Goal: Task Accomplishment & Management: Use online tool/utility

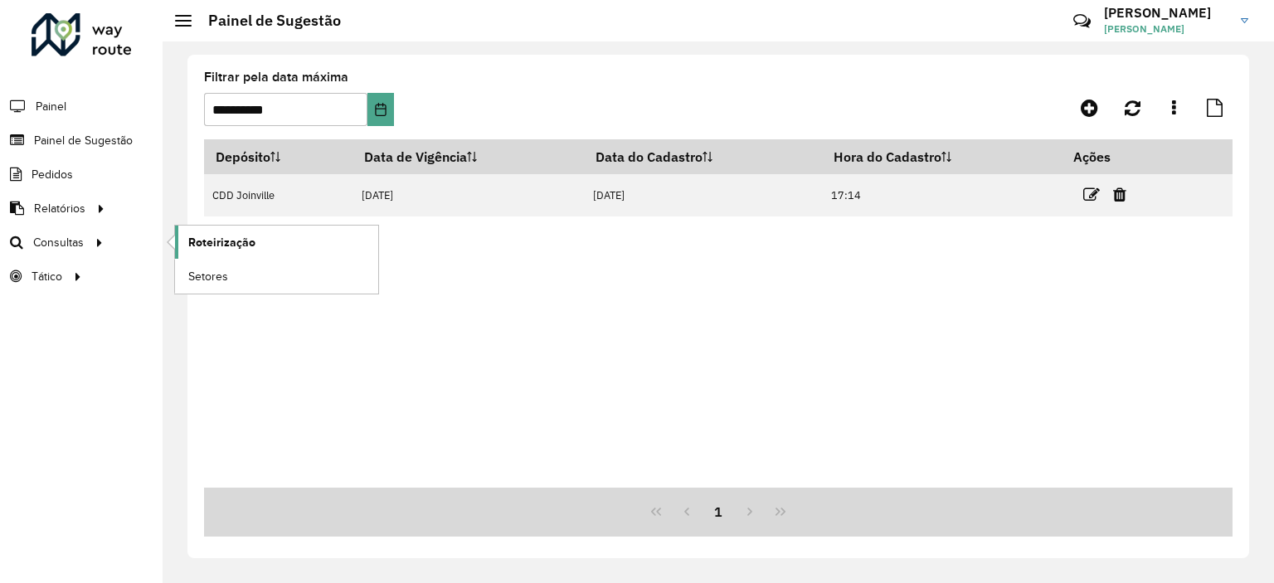
click at [221, 235] on span "Roteirização" at bounding box center [221, 242] width 67 height 17
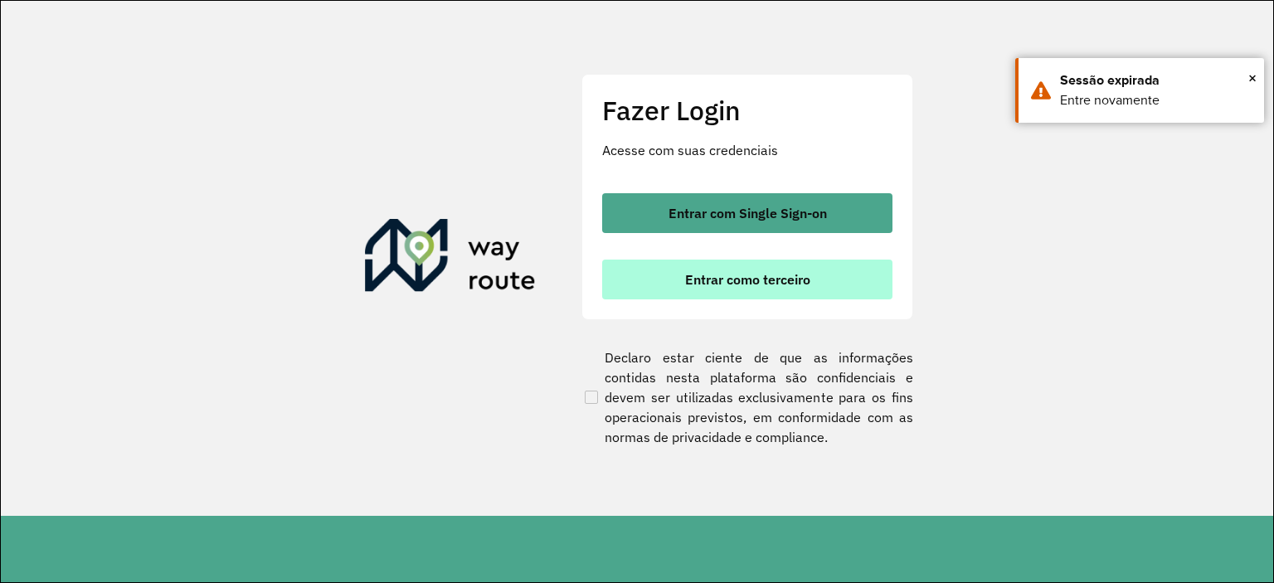
click at [794, 278] on span "Entrar como terceiro" at bounding box center [747, 279] width 125 height 13
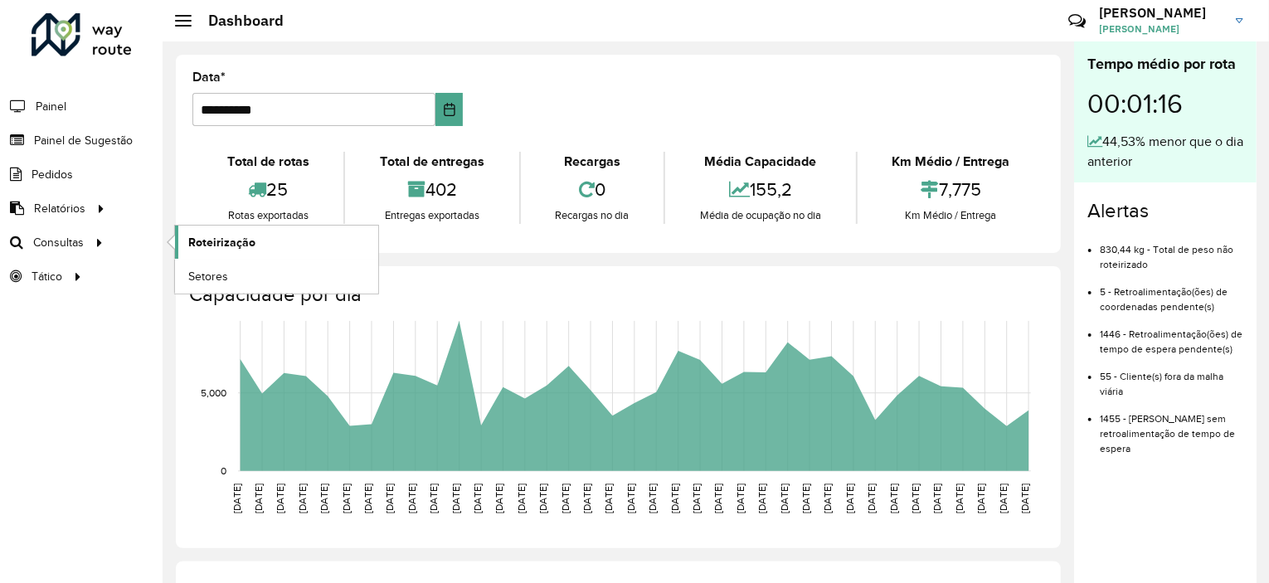
click at [202, 236] on span "Roteirização" at bounding box center [221, 242] width 67 height 17
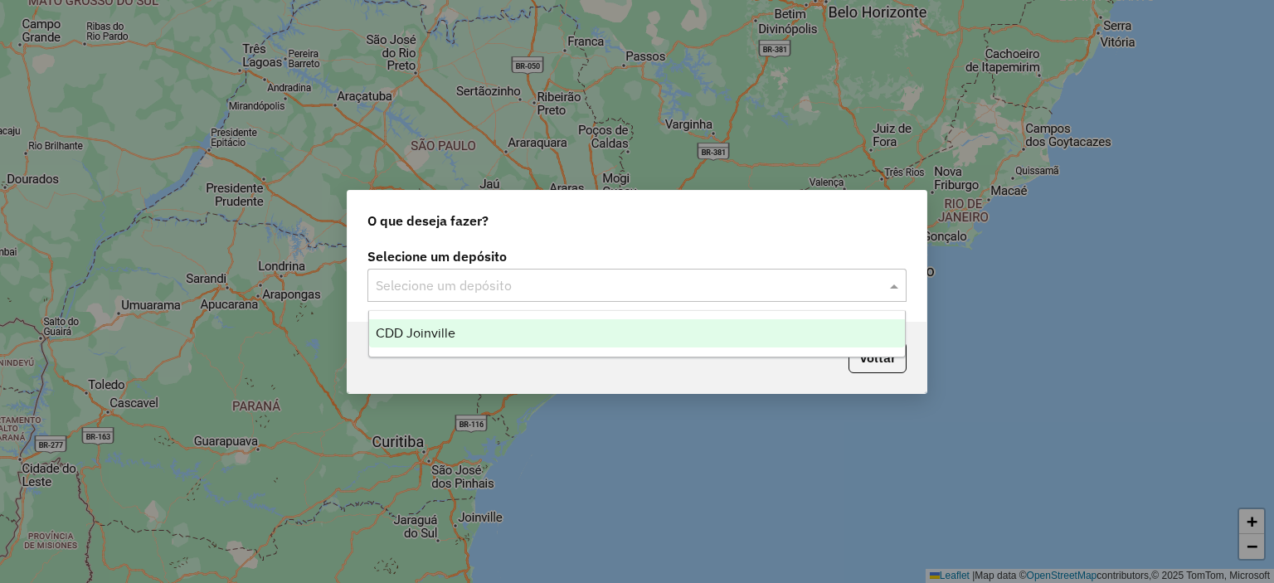
click at [552, 278] on input "text" at bounding box center [620, 286] width 489 height 20
click at [524, 334] on div "CDD Joinville" at bounding box center [637, 333] width 537 height 28
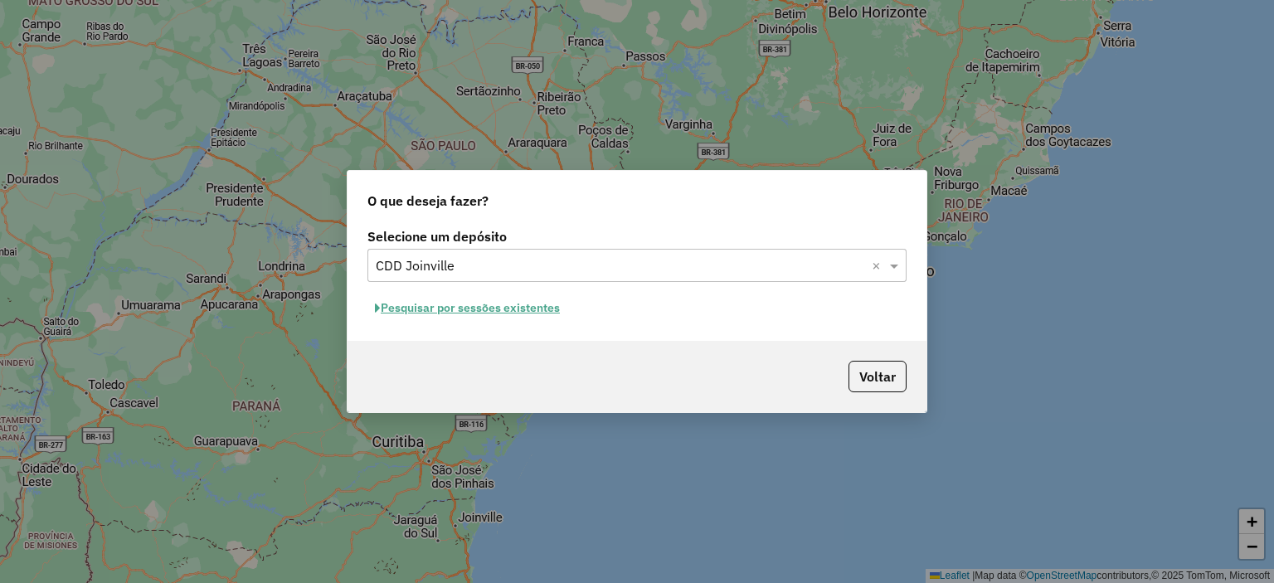
click at [532, 311] on button "Pesquisar por sessões existentes" at bounding box center [467, 308] width 200 height 26
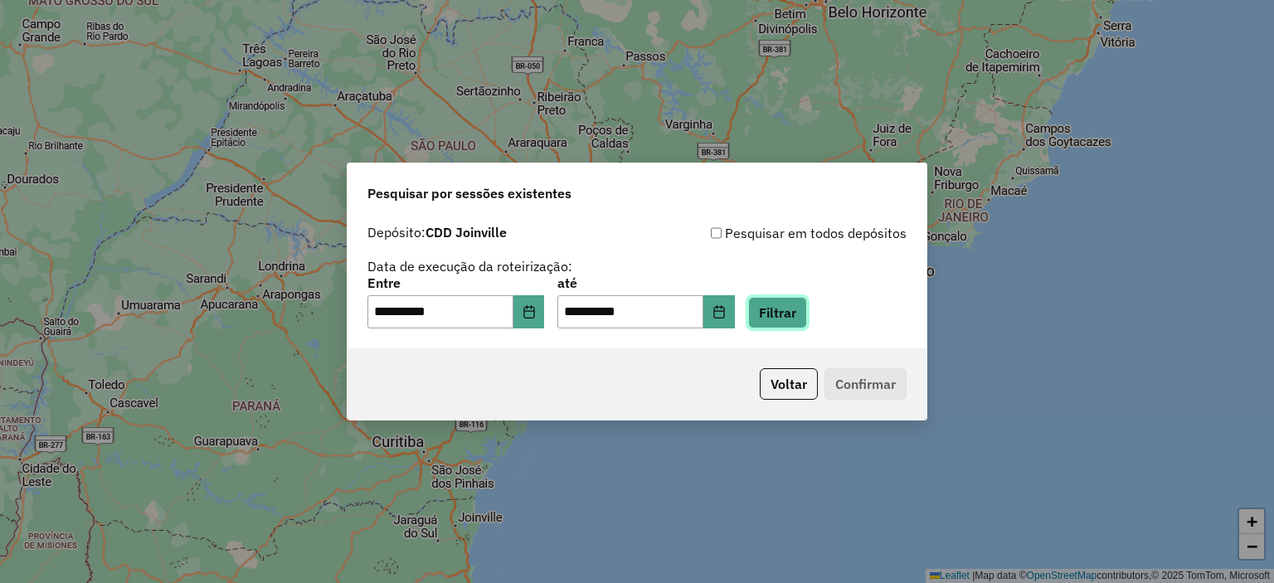
click at [784, 321] on button "Filtrar" at bounding box center [777, 313] width 59 height 32
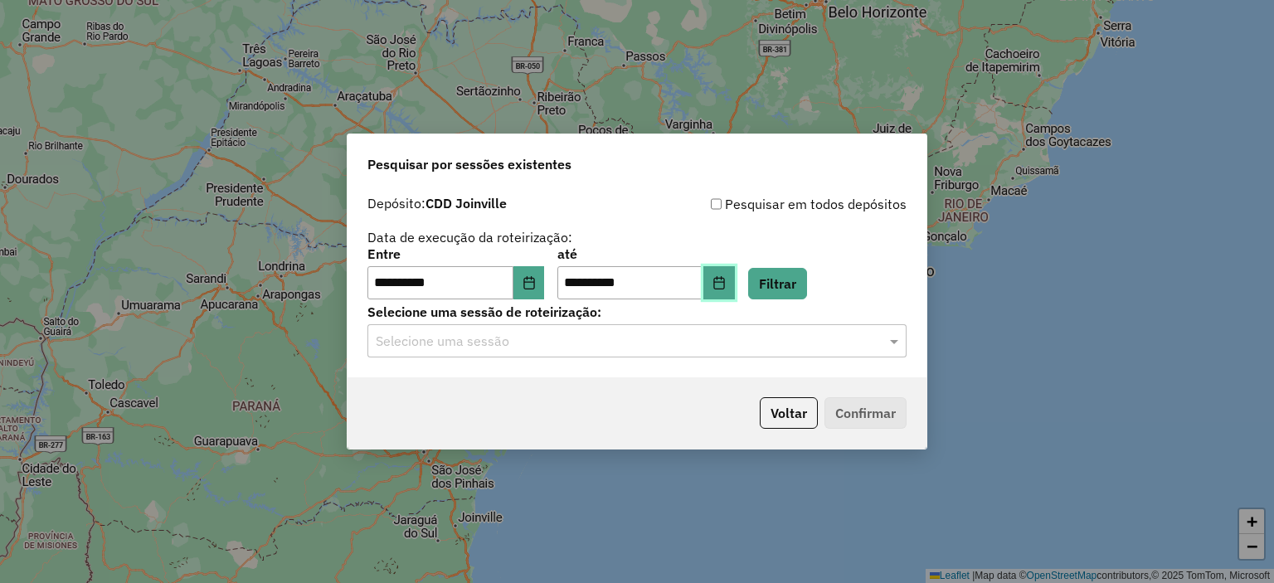
click at [730, 289] on button "Choose Date" at bounding box center [719, 282] width 32 height 33
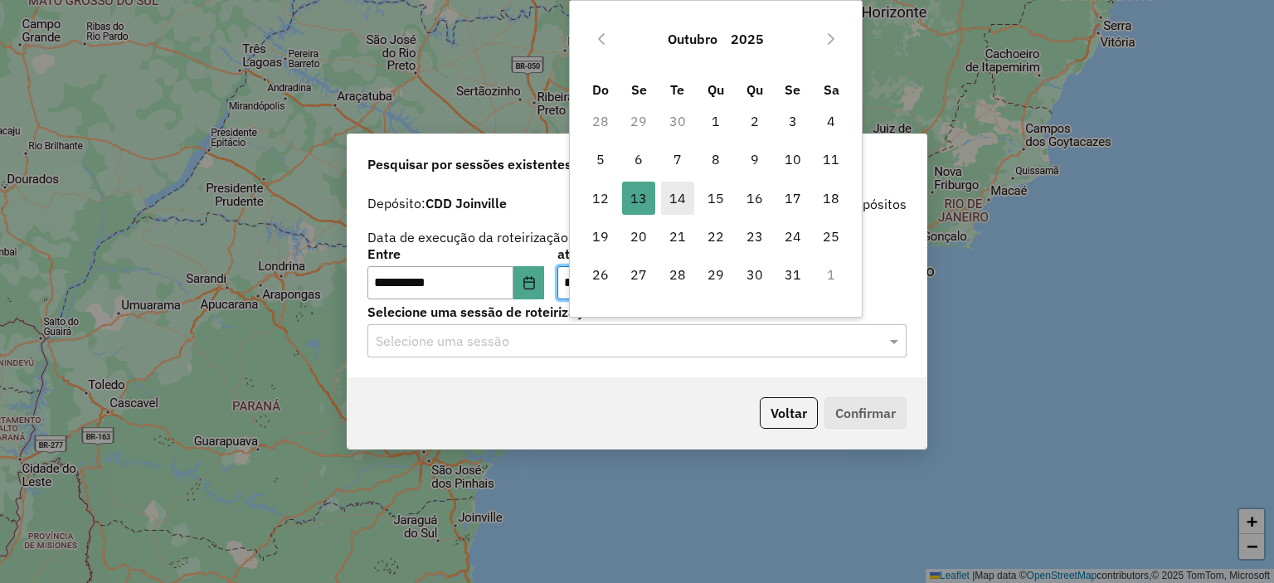
click at [680, 202] on span "14" at bounding box center [677, 198] width 33 height 33
type input "**********"
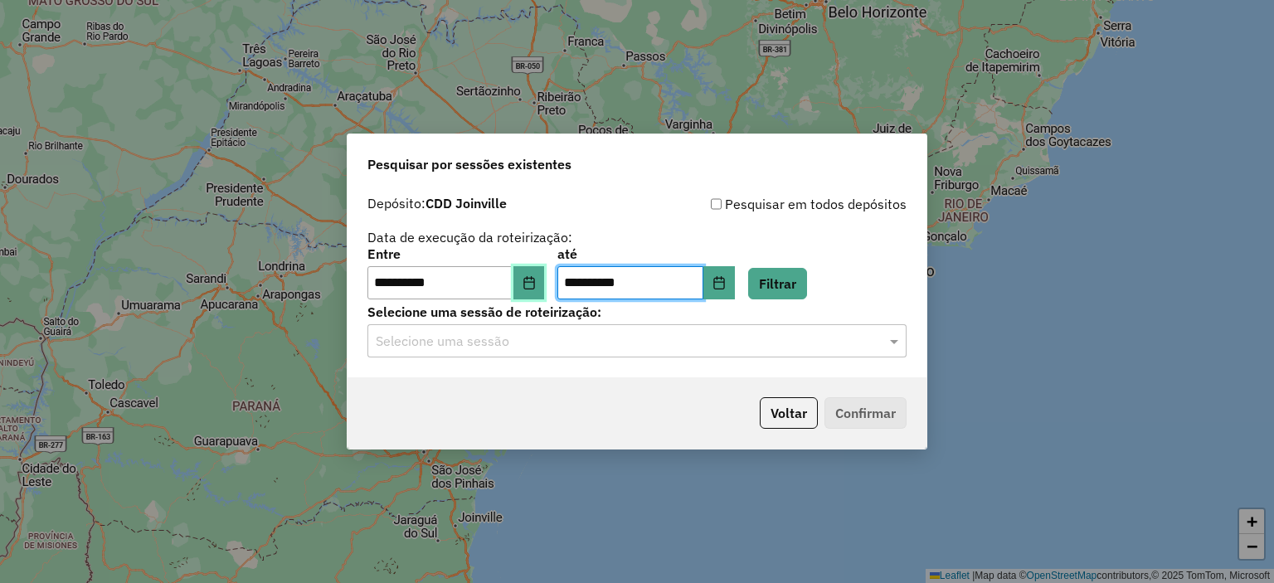
click at [545, 288] on button "Choose Date" at bounding box center [529, 282] width 32 height 33
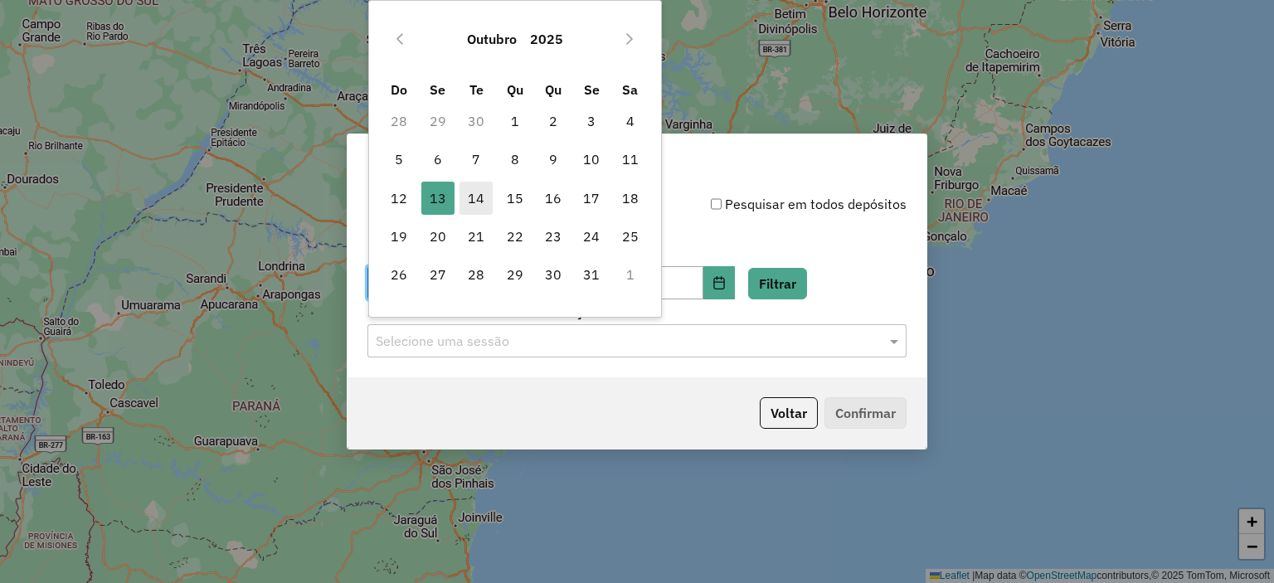
click at [481, 209] on span "14" at bounding box center [475, 198] width 33 height 33
type input "**********"
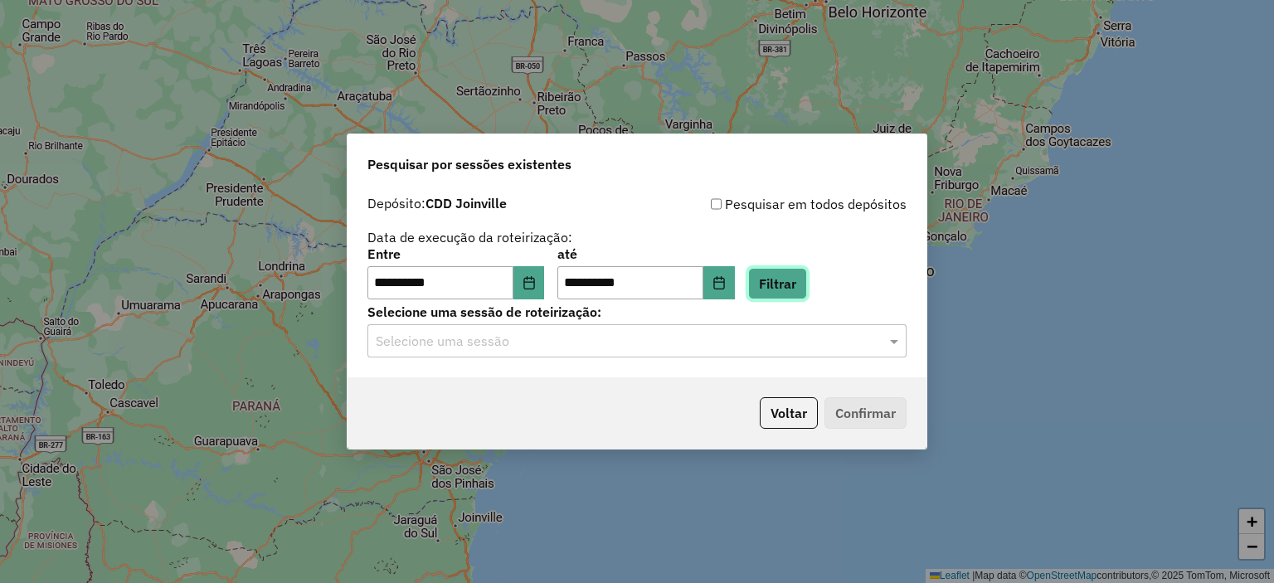
click at [802, 284] on button "Filtrar" at bounding box center [777, 284] width 59 height 32
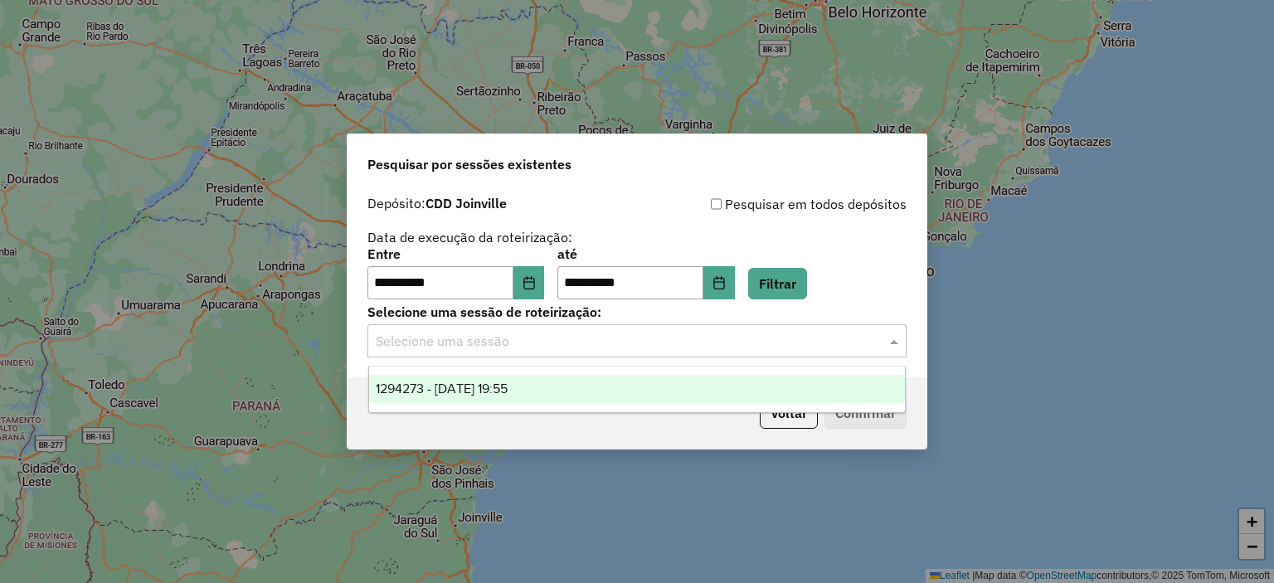
click at [770, 328] on div "Selecione uma sessão" at bounding box center [636, 340] width 539 height 33
click at [726, 378] on div "1294273 - 14/10/2025 19:55" at bounding box center [637, 389] width 537 height 28
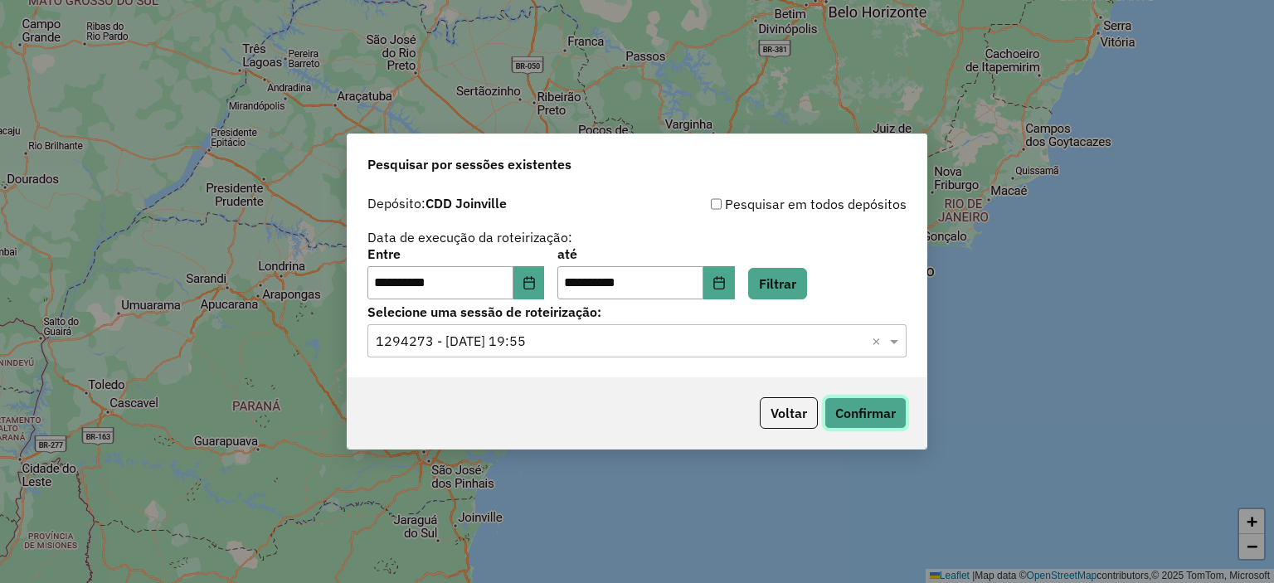
click at [890, 419] on button "Confirmar" at bounding box center [865, 413] width 82 height 32
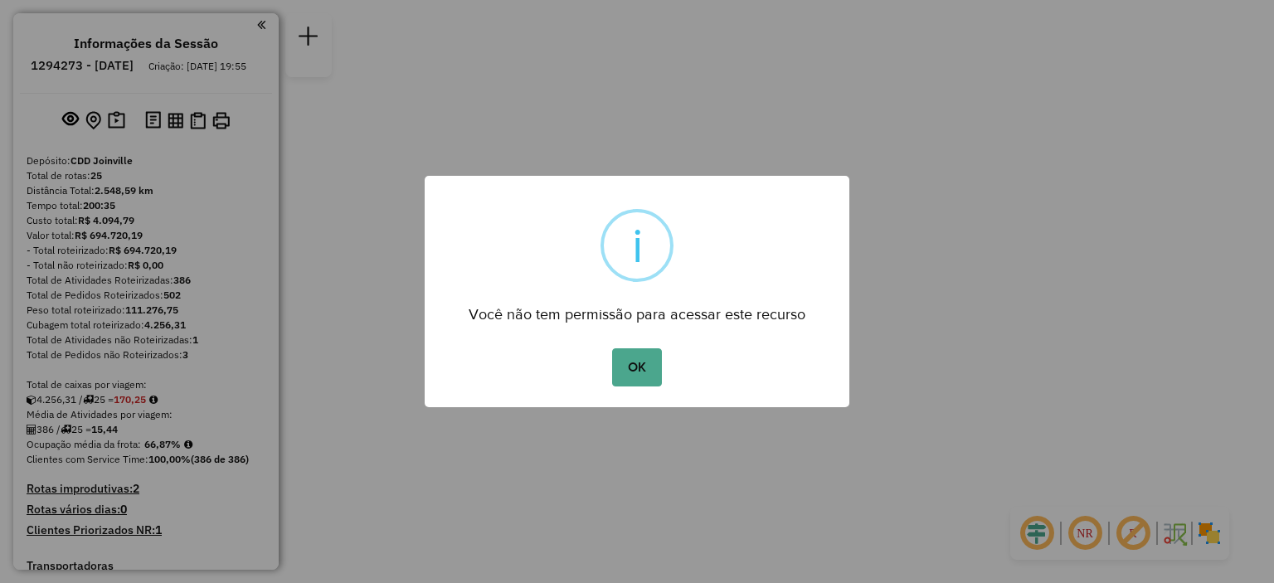
click at [1194, 205] on div "× i Você não tem permissão para acessar este recurso OK No Cancel" at bounding box center [637, 291] width 1274 height 583
